Goal: Task Accomplishment & Management: Use online tool/utility

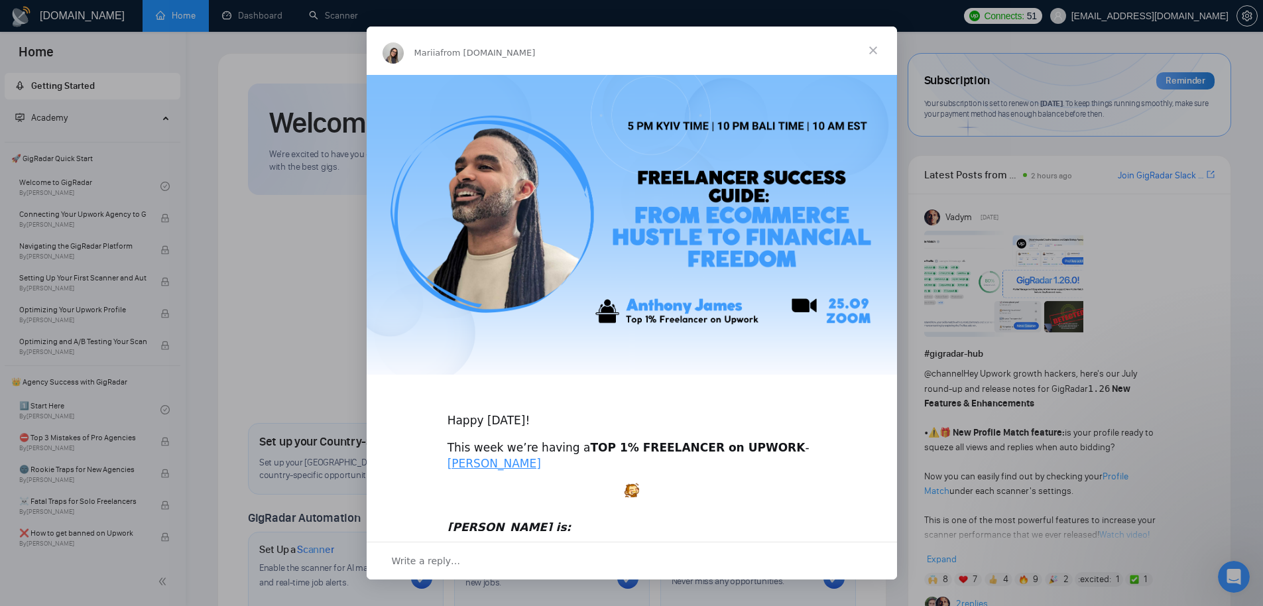
click at [877, 44] on span "Close" at bounding box center [873, 51] width 48 height 48
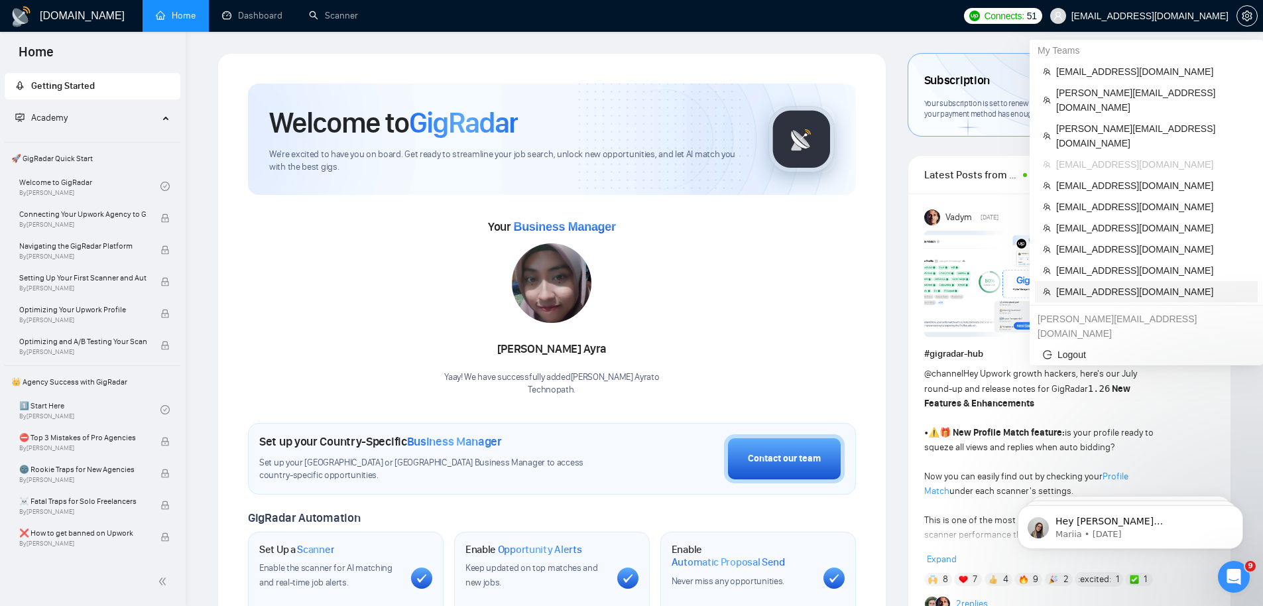
click at [1111, 284] on span "[EMAIL_ADDRESS][DOMAIN_NAME]" at bounding box center [1153, 291] width 194 height 15
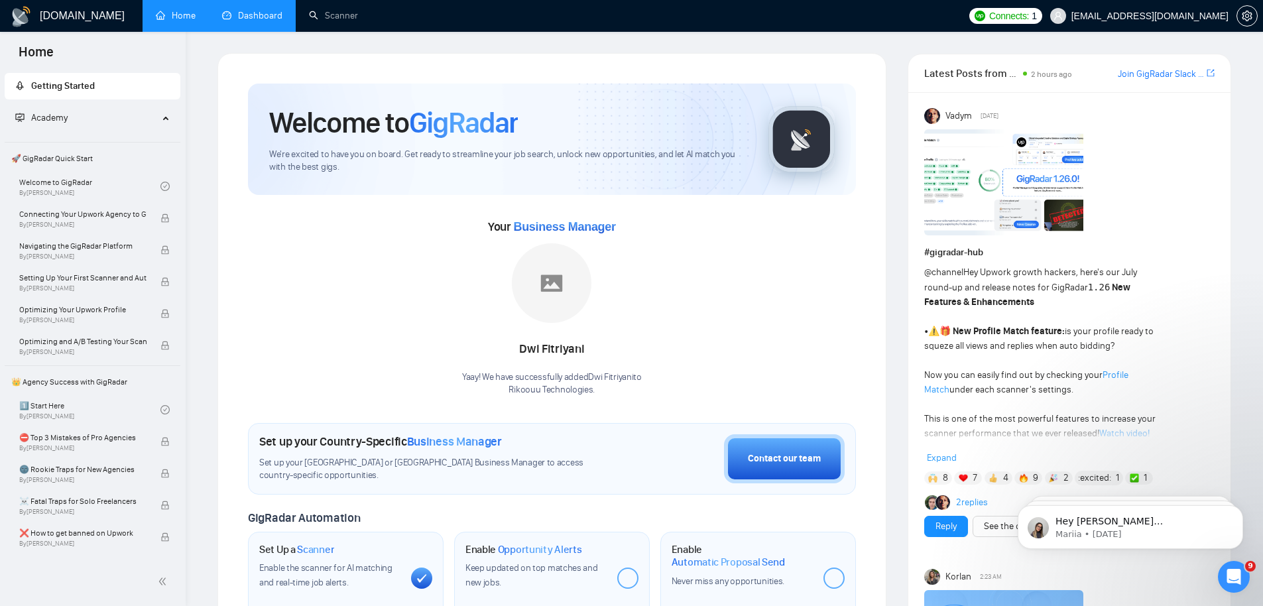
click at [248, 18] on link "Dashboard" at bounding box center [252, 15] width 60 height 11
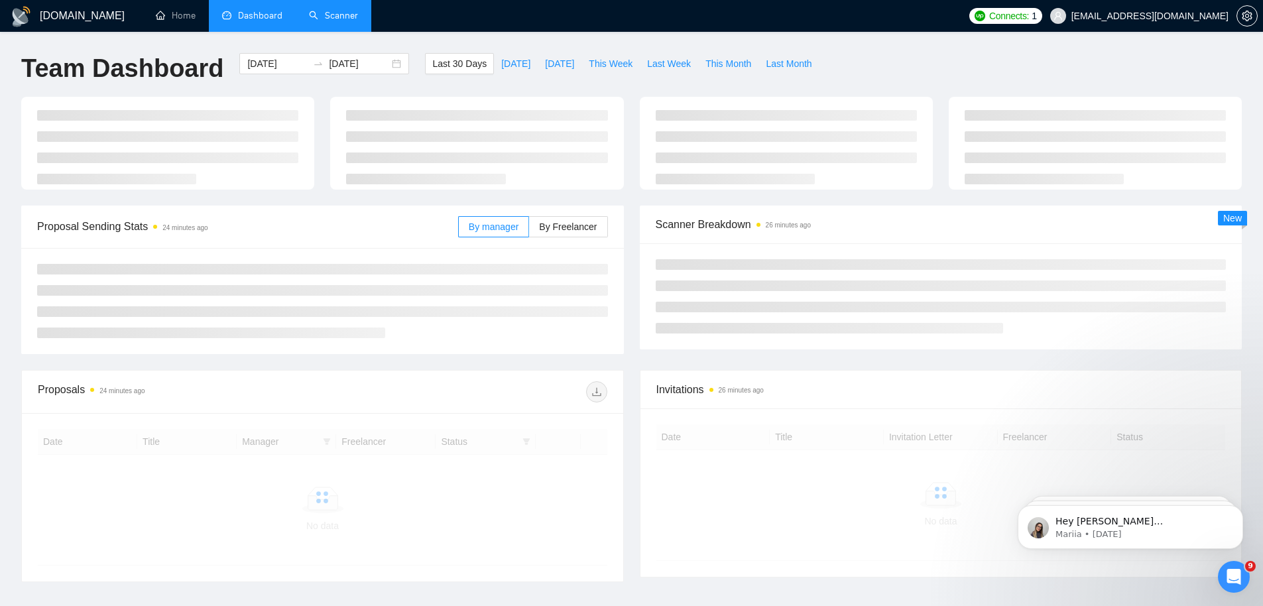
click at [330, 21] on link "Scanner" at bounding box center [333, 15] width 49 height 11
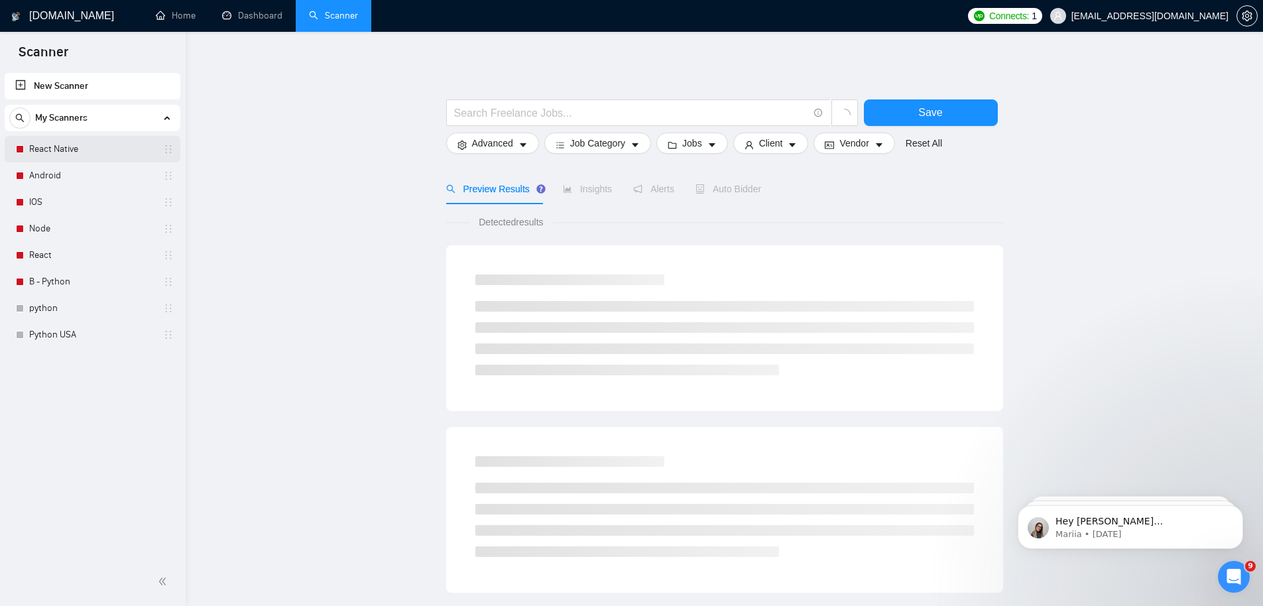
click at [84, 146] on link "React Native" at bounding box center [92, 149] width 126 height 27
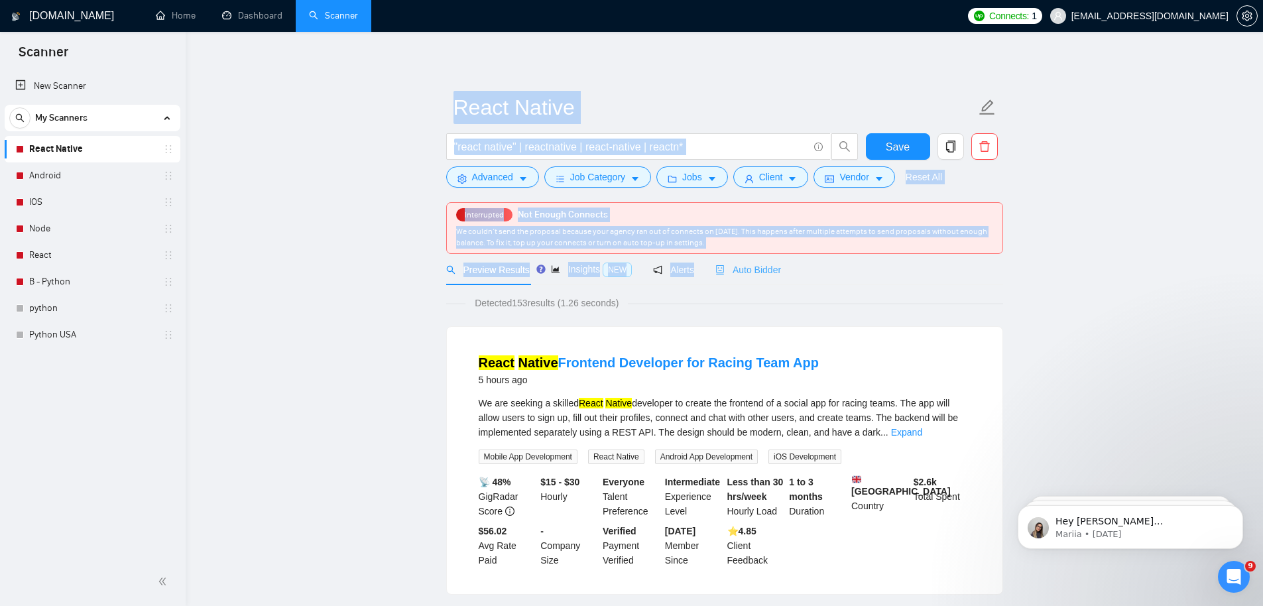
drag, startPoint x: 433, startPoint y: 198, endPoint x: 767, endPoint y: 254, distance: 338.9
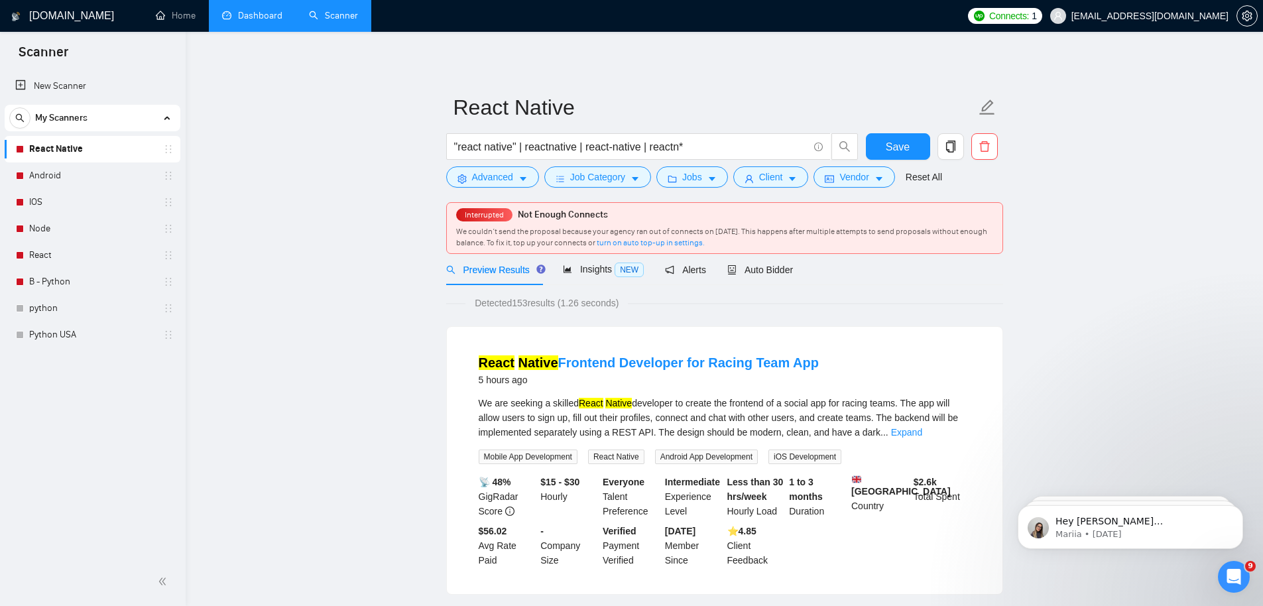
click at [235, 19] on link "Dashboard" at bounding box center [252, 15] width 60 height 11
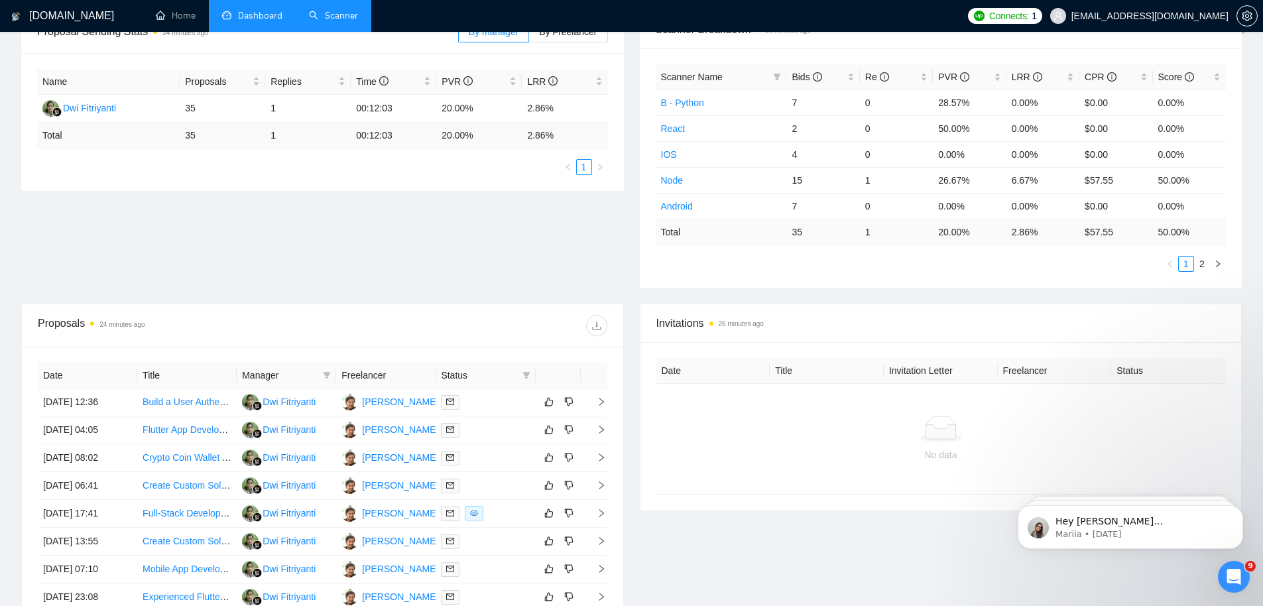
scroll to position [309, 0]
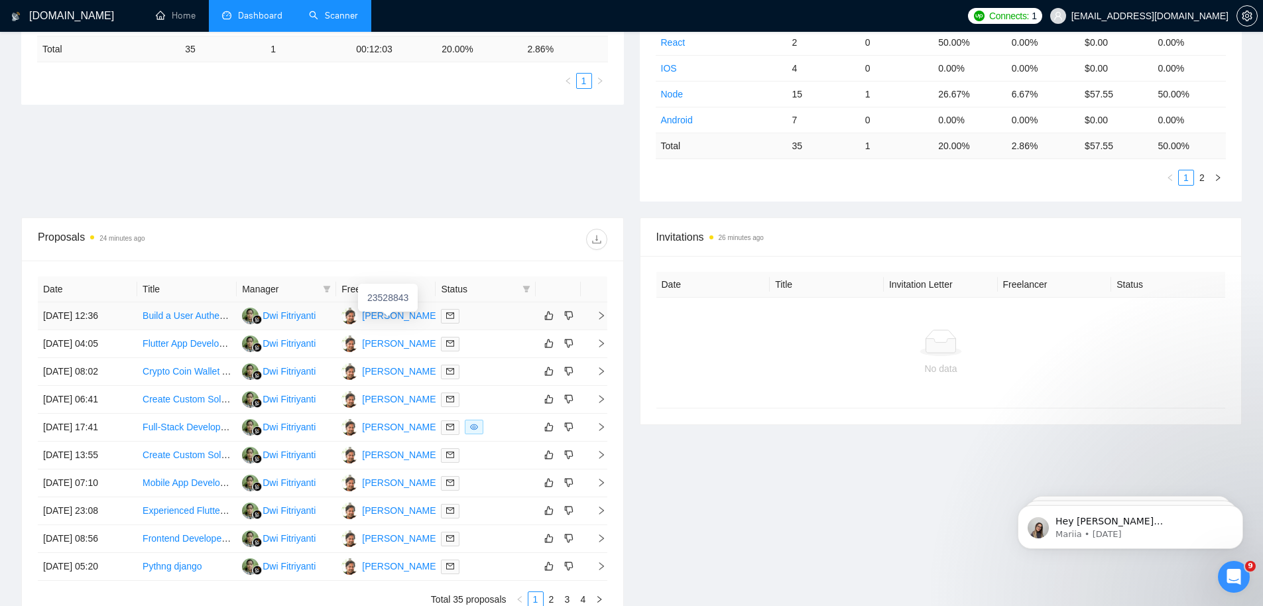
click at [396, 317] on div "[PERSON_NAME]" at bounding box center [400, 315] width 76 height 15
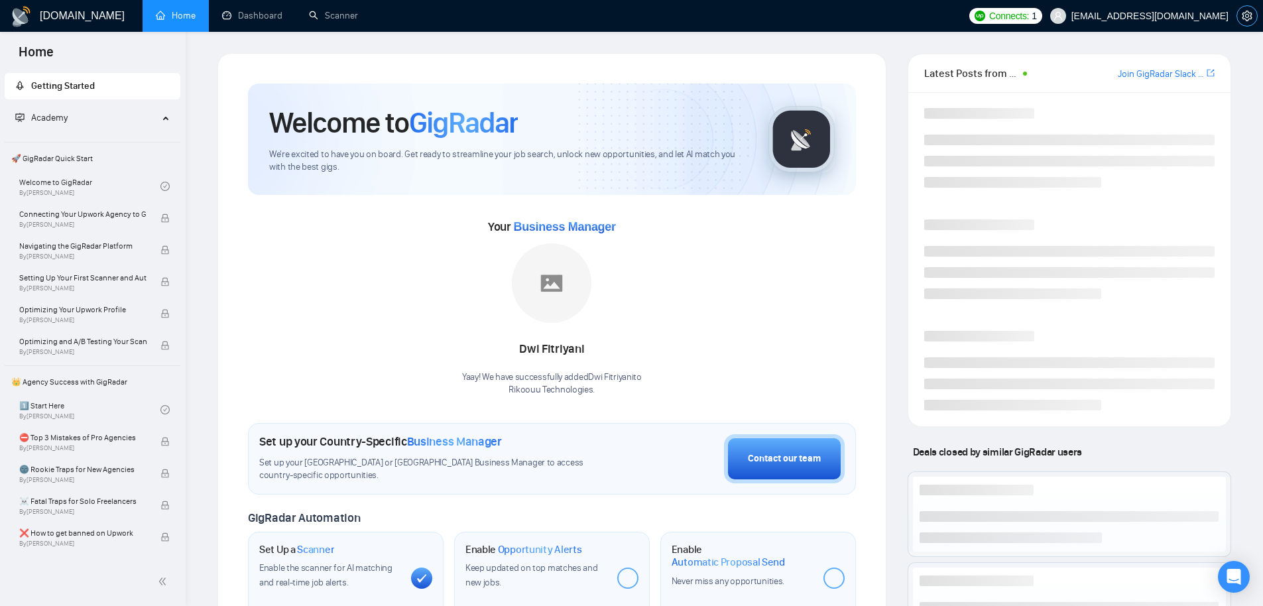
click at [1245, 19] on icon "setting" at bounding box center [1247, 16] width 10 height 11
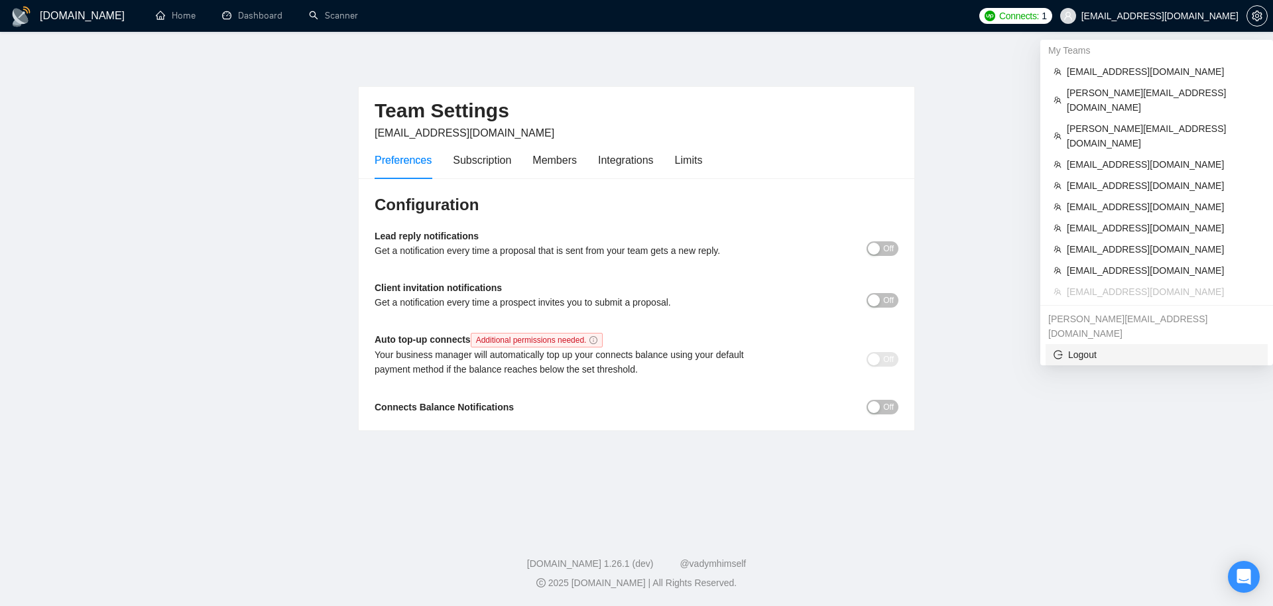
click at [1087, 347] on span "Logout" at bounding box center [1157, 354] width 206 height 15
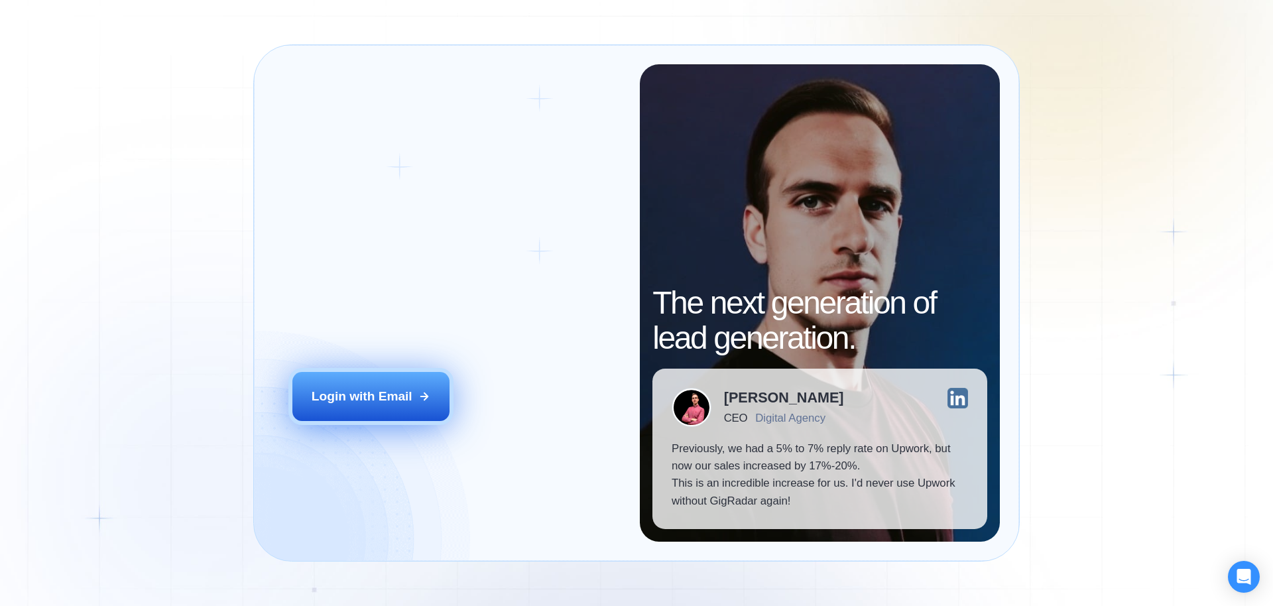
click at [399, 391] on div "Login with Email" at bounding box center [362, 396] width 101 height 17
